Goal: Task Accomplishment & Management: Manage account settings

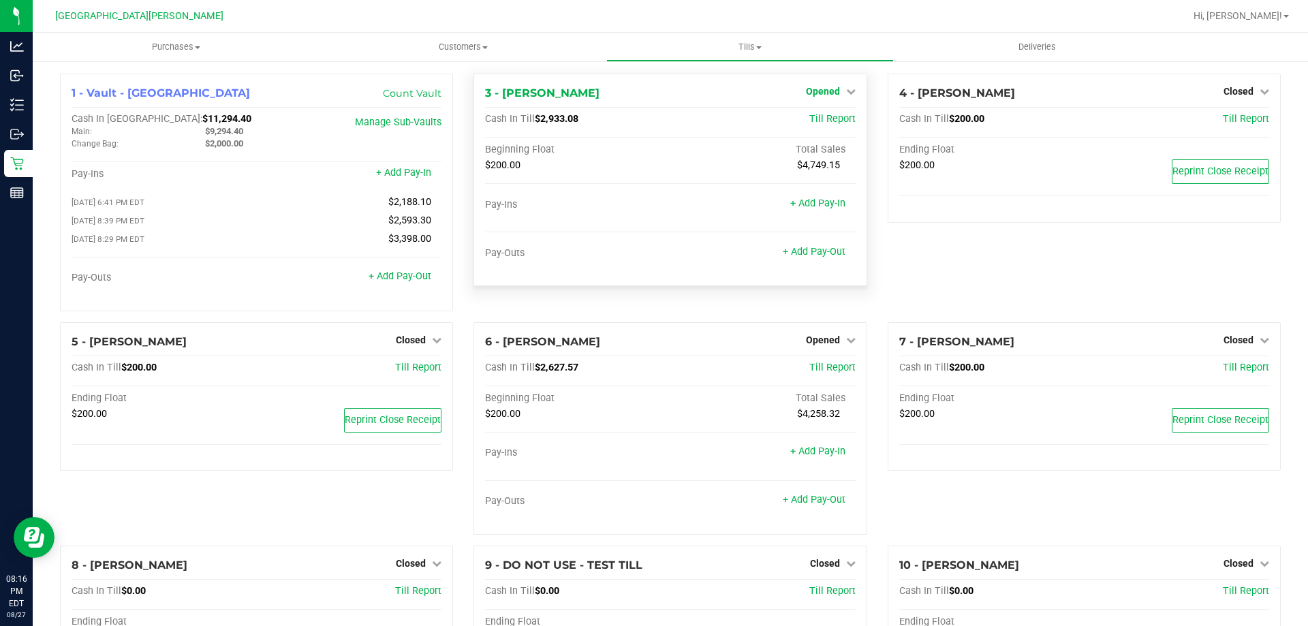
click at [823, 94] on span "Opened" at bounding box center [823, 91] width 34 height 11
click at [814, 123] on link "Close Till" at bounding box center [824, 119] width 37 height 11
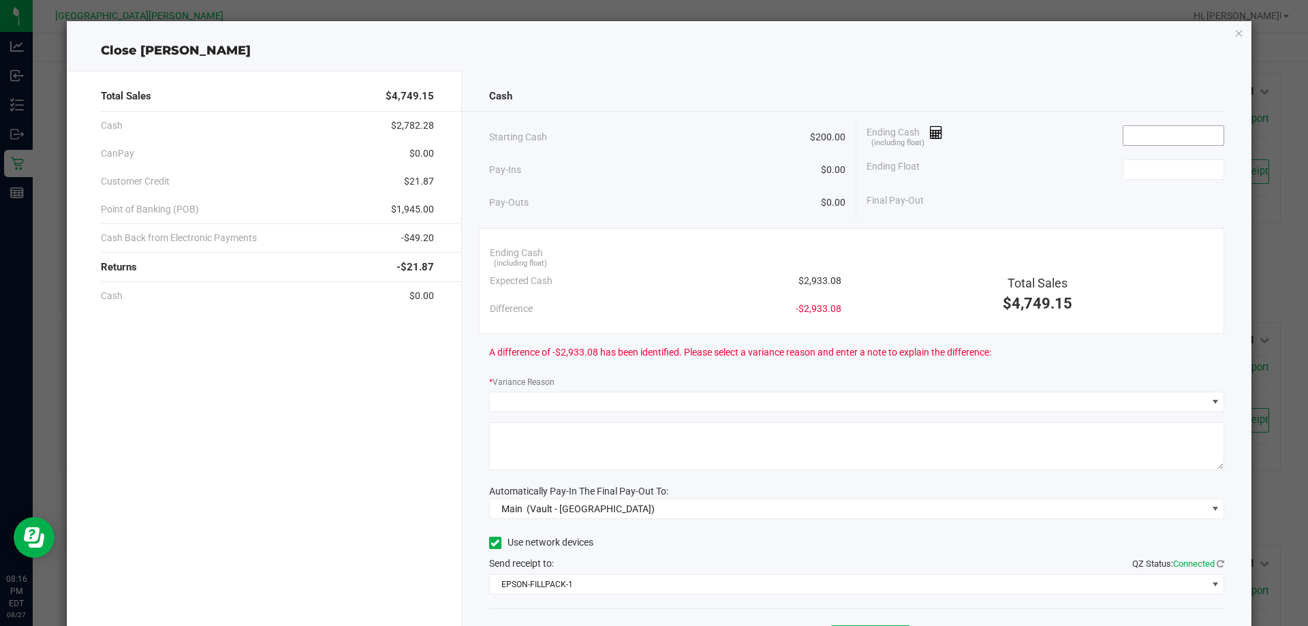
click at [1150, 134] on input at bounding box center [1173, 135] width 100 height 19
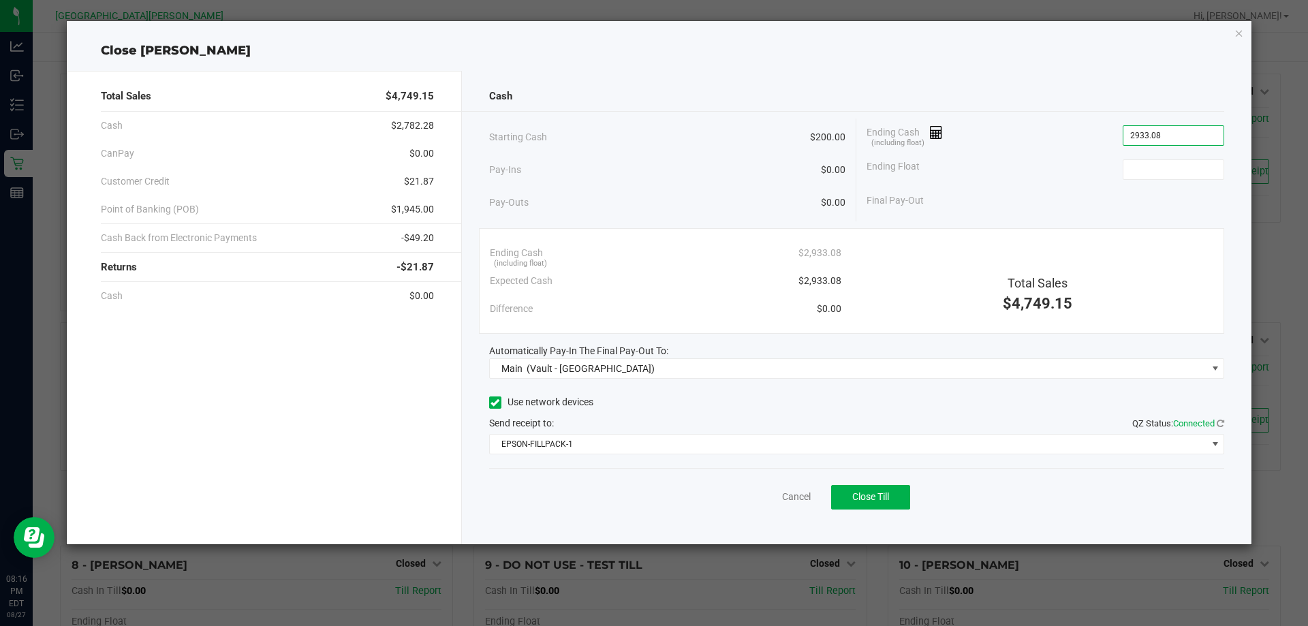
type input "$2,933.08"
type input "$200.00"
click at [876, 500] on span "Close Till" at bounding box center [870, 496] width 37 height 11
click at [776, 497] on link "Dismiss" at bounding box center [766, 497] width 33 height 14
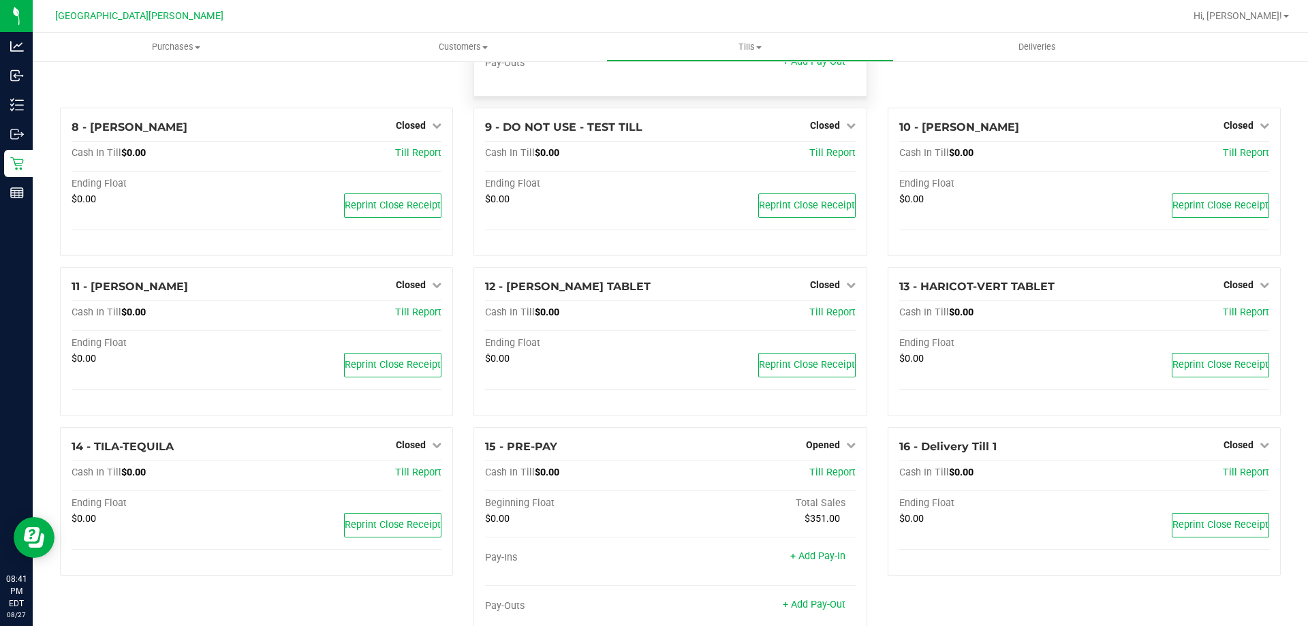
scroll to position [479, 0]
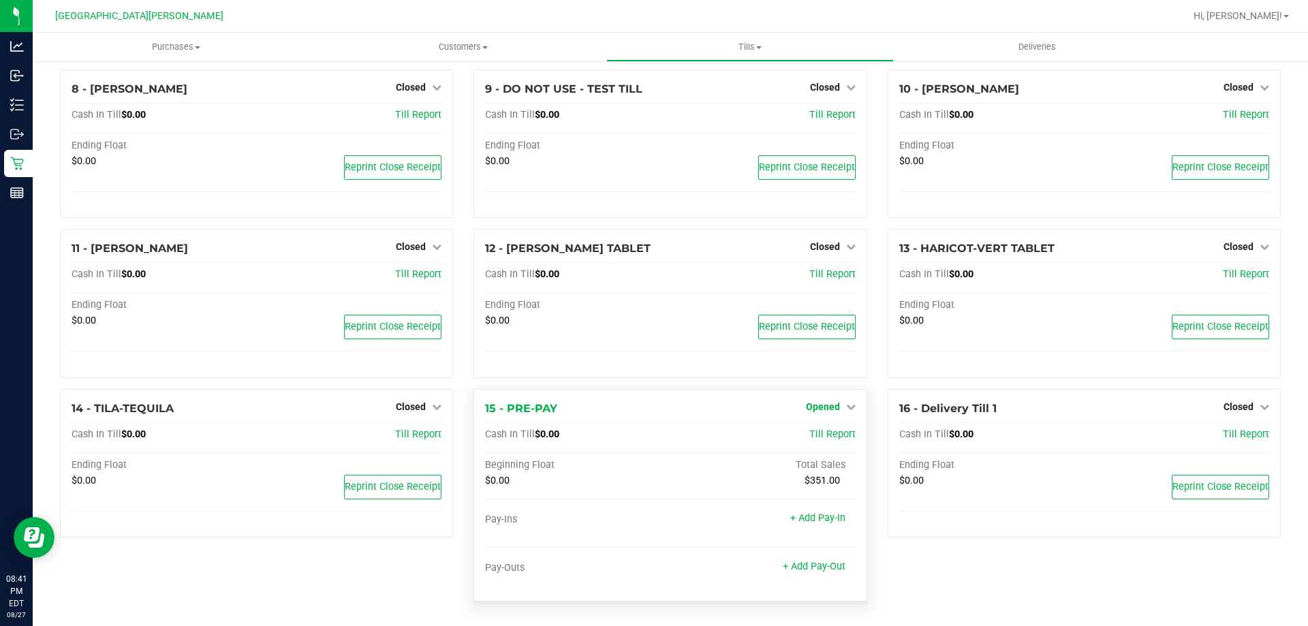
click at [813, 401] on span "Opened" at bounding box center [823, 406] width 34 height 11
click at [806, 435] on link "Close Till" at bounding box center [824, 434] width 37 height 11
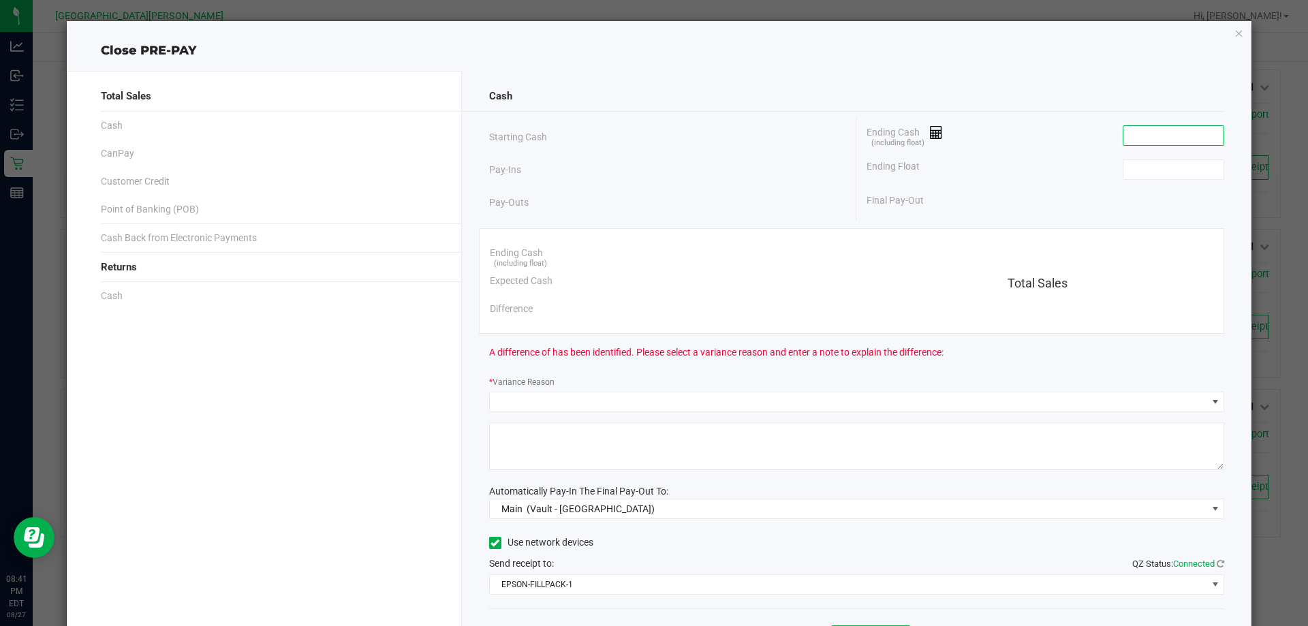
click at [1163, 131] on input at bounding box center [1173, 135] width 100 height 19
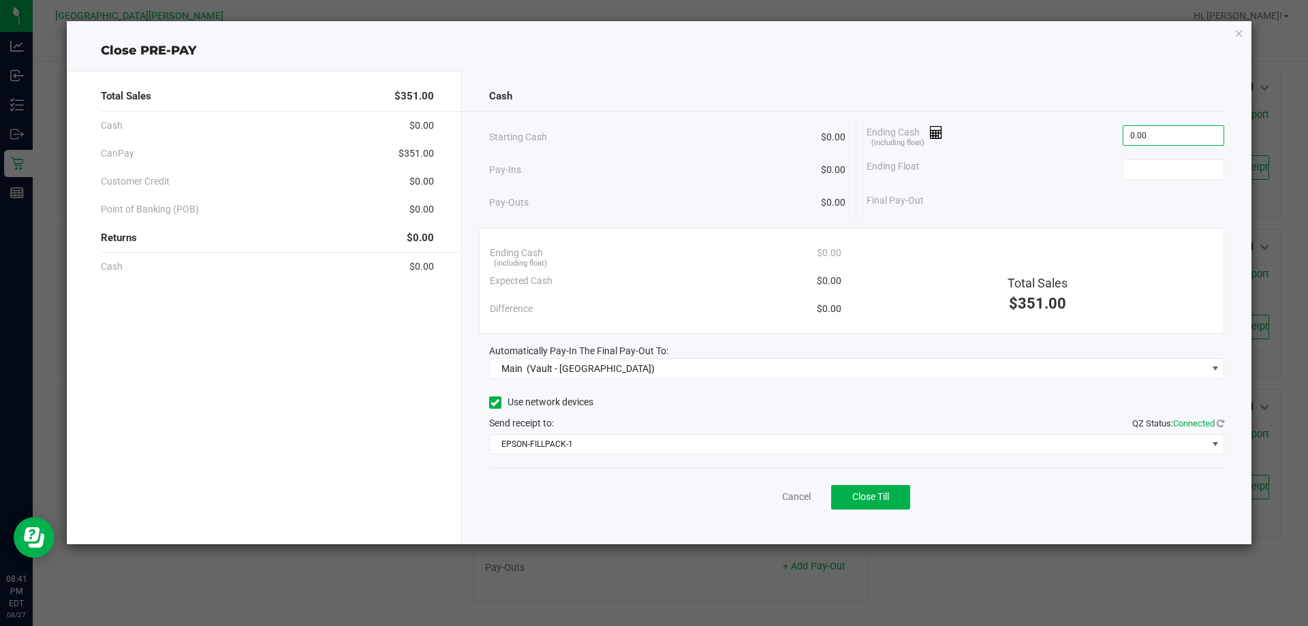
type input "$0.00"
click at [862, 500] on span "Close Till" at bounding box center [870, 496] width 37 height 11
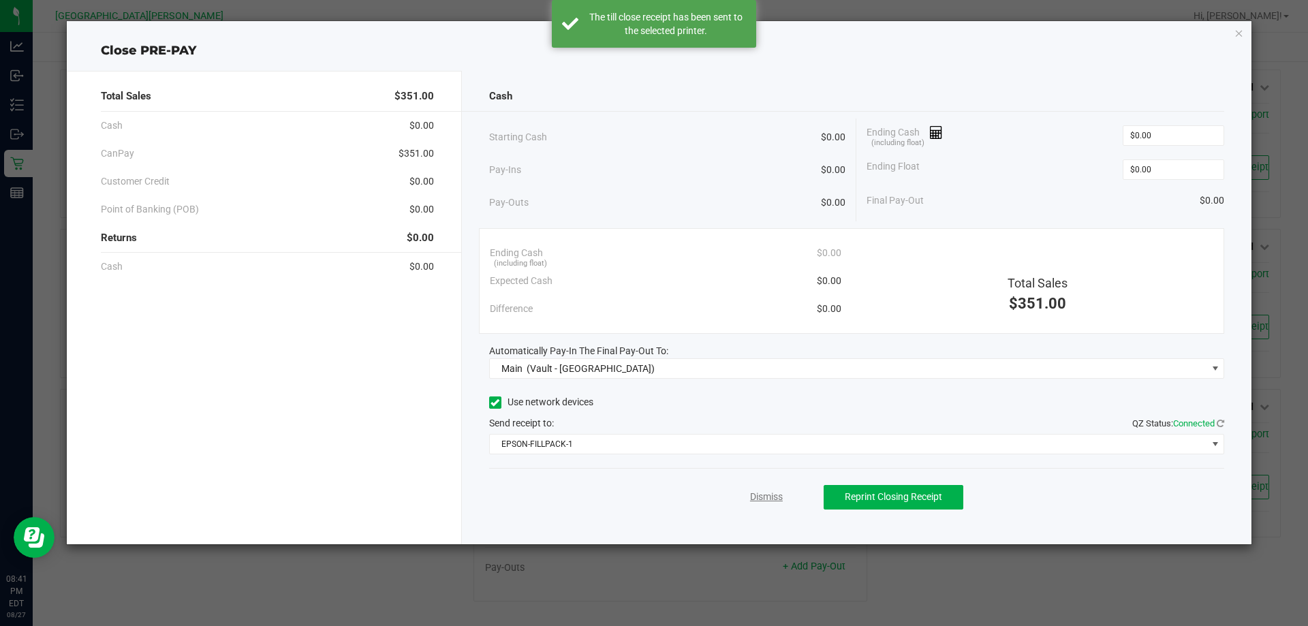
click at [761, 498] on link "Dismiss" at bounding box center [766, 497] width 33 height 14
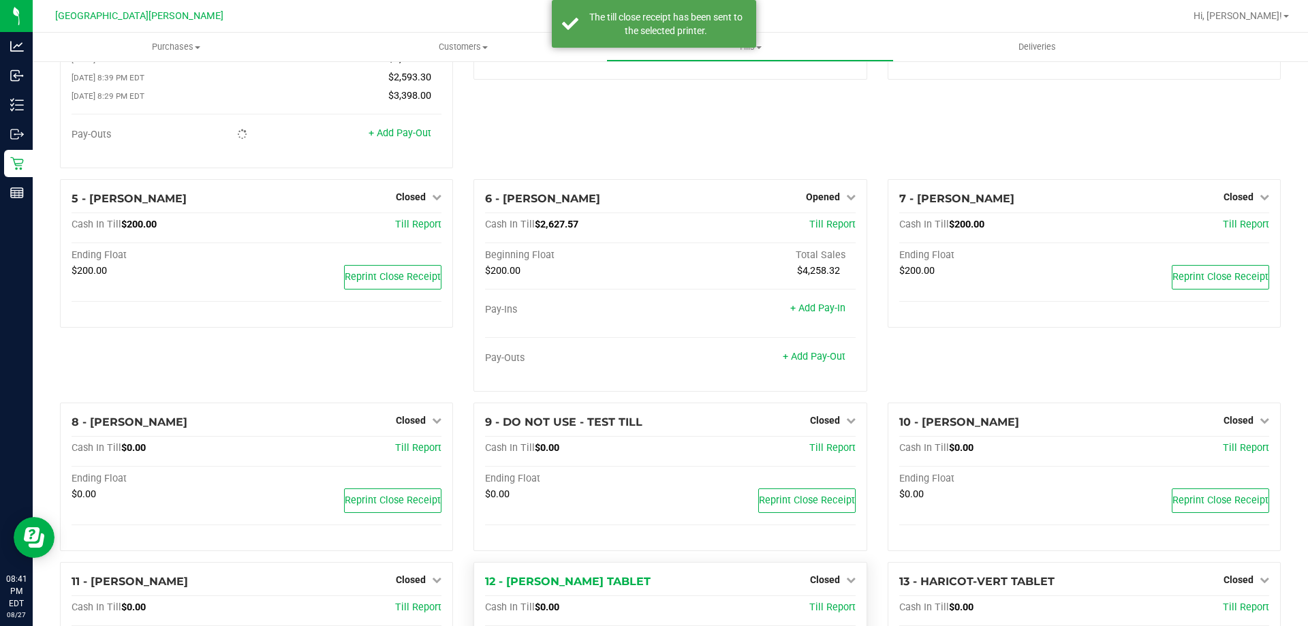
scroll to position [0, 0]
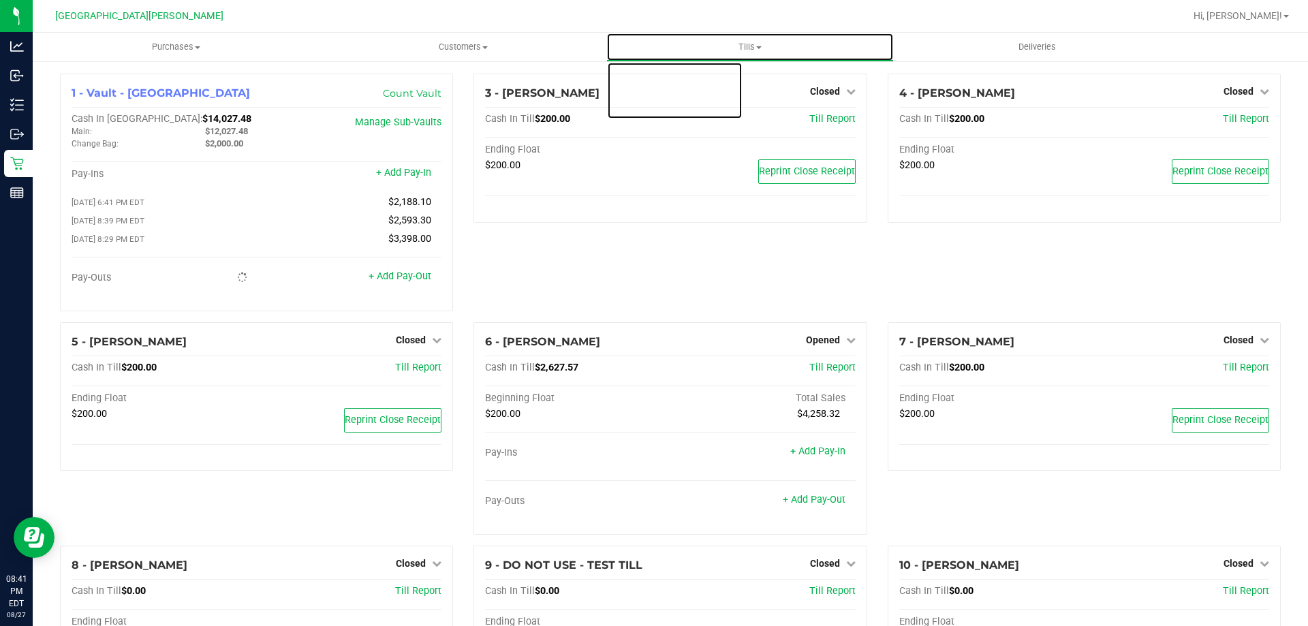
click at [744, 45] on span "Tills" at bounding box center [749, 47] width 285 height 12
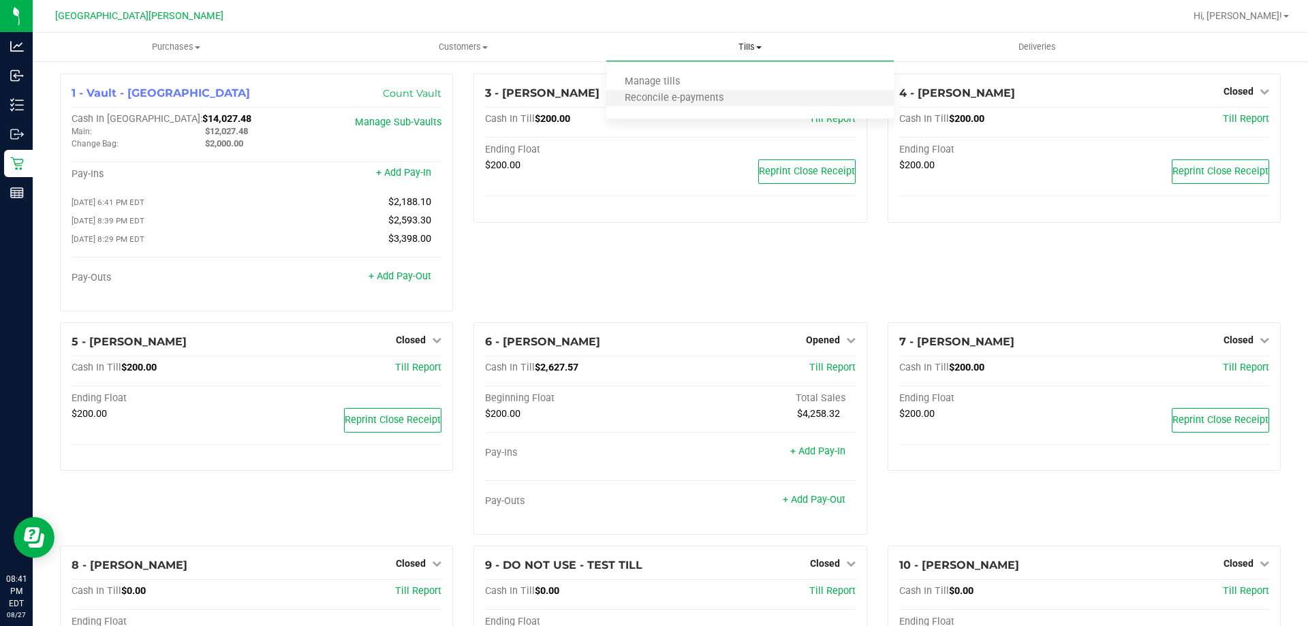
click at [719, 106] on li "Reconcile e-payments" at bounding box center [749, 99] width 287 height 16
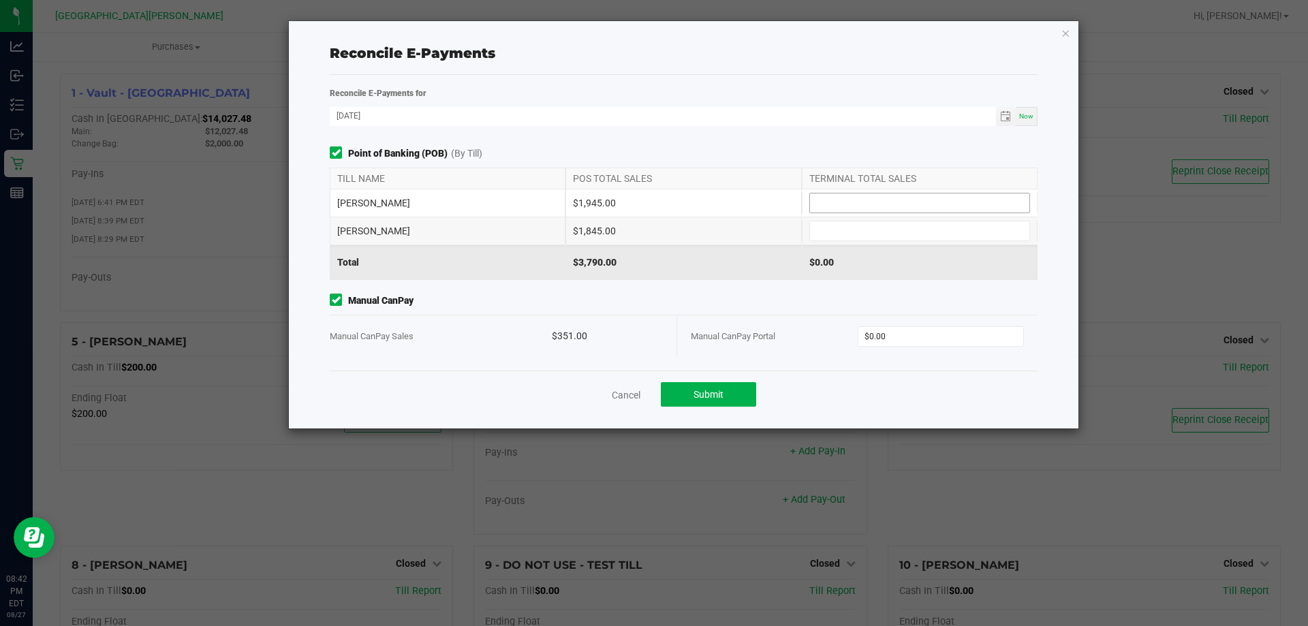
click at [853, 199] on input at bounding box center [919, 202] width 219 height 19
type input "$1,945.00"
type input "$1,845.00"
type input "$351.00"
click at [714, 391] on span "Submit" at bounding box center [708, 394] width 30 height 11
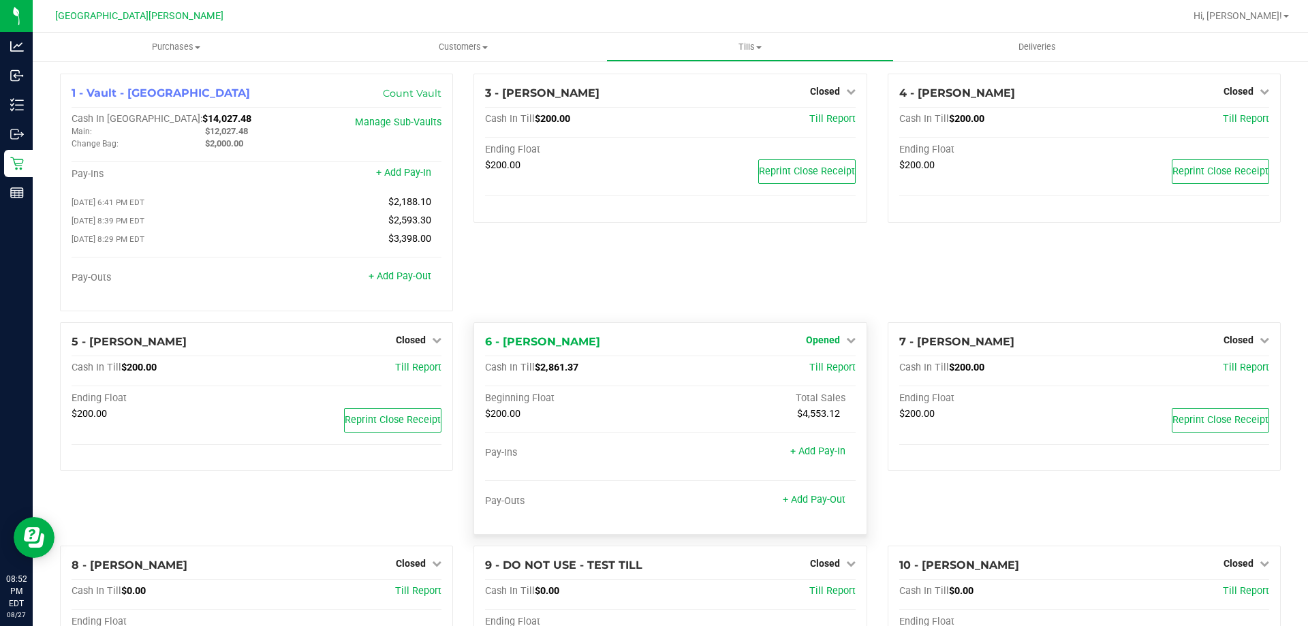
click at [817, 343] on span "Opened" at bounding box center [823, 339] width 34 height 11
click at [810, 371] on link "Close Till" at bounding box center [824, 367] width 37 height 11
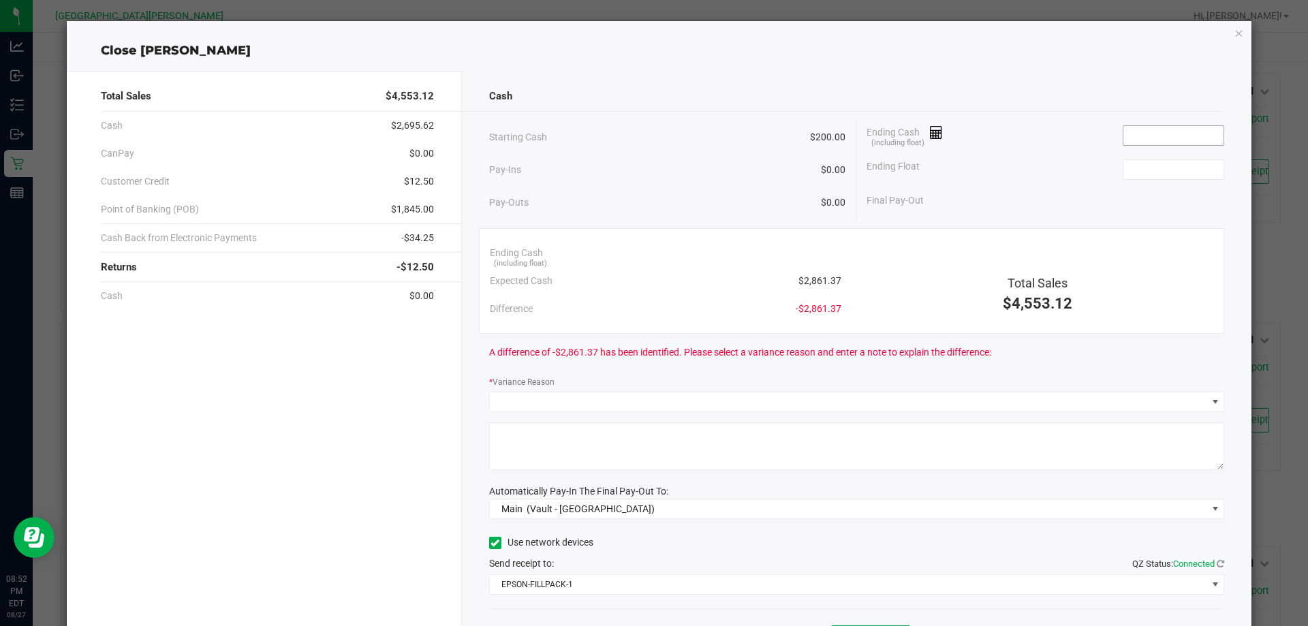
click at [1136, 131] on input at bounding box center [1173, 135] width 100 height 19
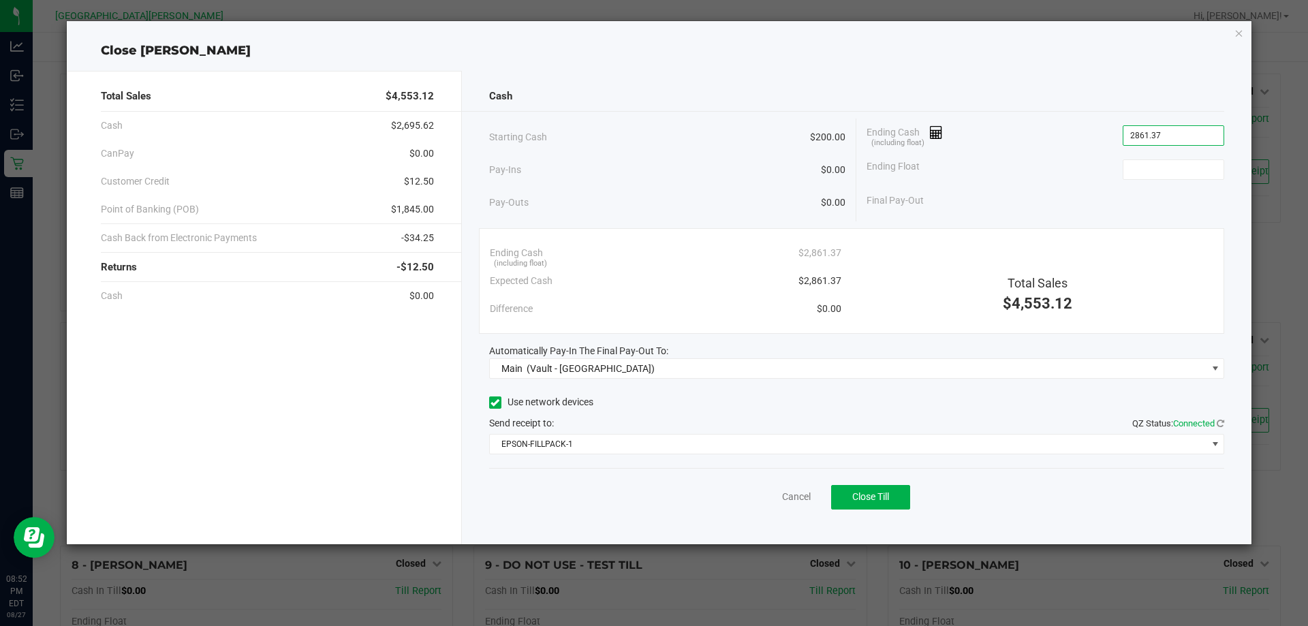
type input "$2,861.37"
type input "$200.00"
click at [871, 492] on span "Close Till" at bounding box center [870, 496] width 37 height 11
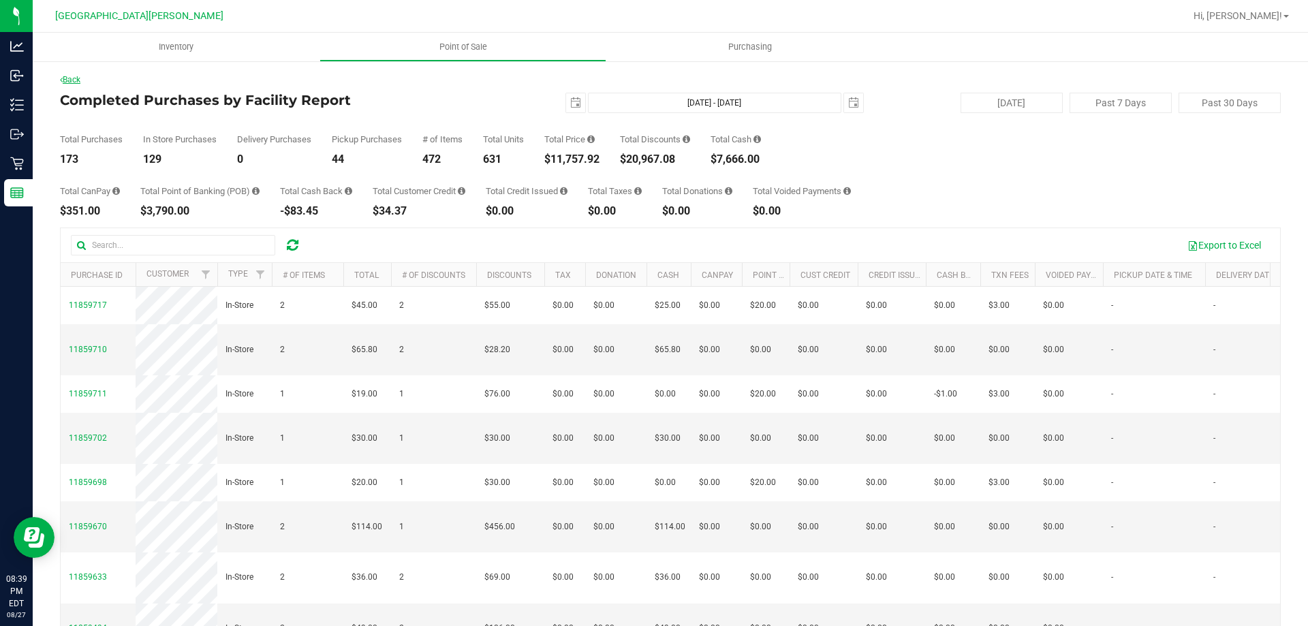
click at [67, 78] on link "Back" at bounding box center [70, 80] width 20 height 10
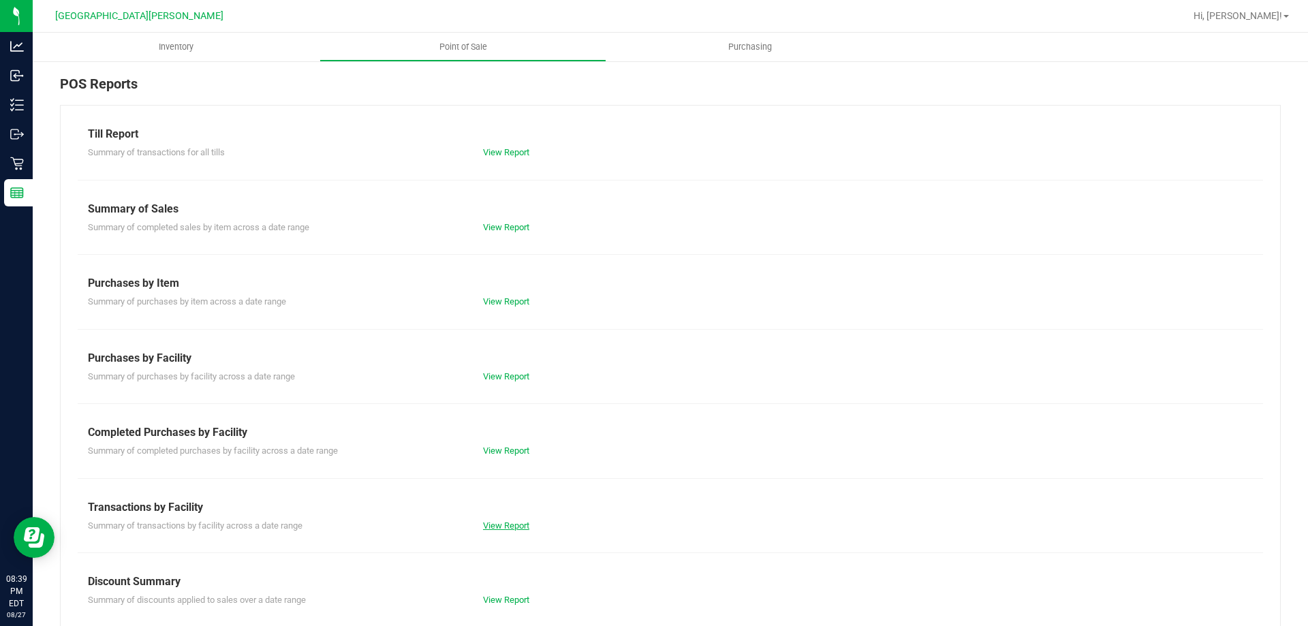
click at [517, 525] on link "View Report" at bounding box center [506, 525] width 46 height 10
